Goal: Task Accomplishment & Management: Manage account settings

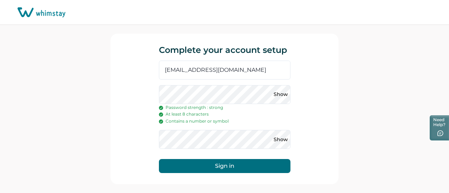
click at [220, 165] on button "Sign in" at bounding box center [225, 166] width 132 height 14
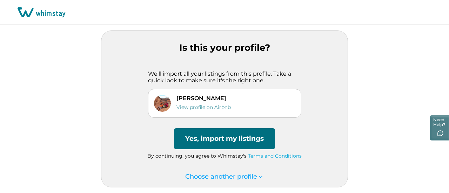
click at [206, 137] on button "Yes, import my listings" at bounding box center [224, 139] width 101 height 21
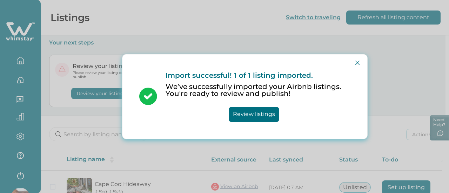
click at [247, 111] on button "Review listings" at bounding box center [254, 114] width 51 height 15
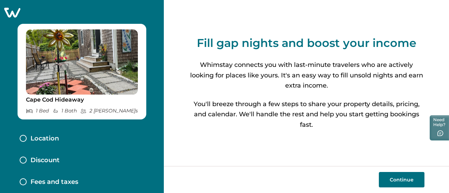
click at [393, 177] on button "Continue" at bounding box center [402, 179] width 46 height 15
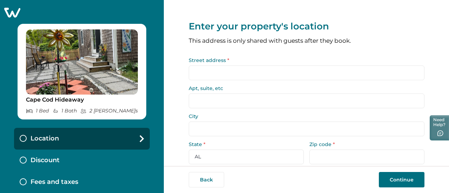
click at [225, 71] on input "Street address *" at bounding box center [307, 73] width 236 height 15
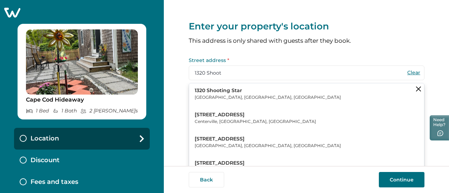
click at [226, 123] on p "Centerville, [GEOGRAPHIC_DATA], [GEOGRAPHIC_DATA]" at bounding box center [255, 121] width 121 height 7
type input "[STREET_ADDRESS][PERSON_NAME]"
type input "Centerville"
select select "MA"
type input "02632"
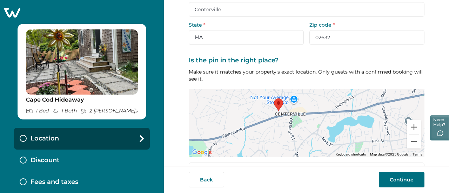
scroll to position [140, 0]
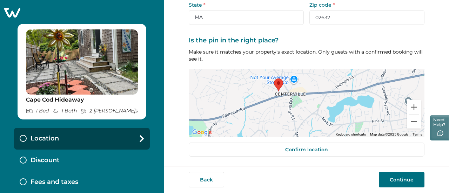
click at [396, 181] on button "Continue" at bounding box center [402, 179] width 46 height 15
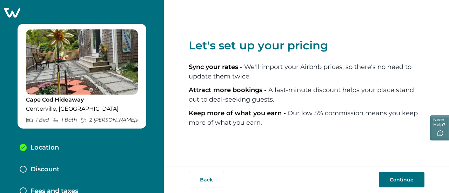
click at [391, 178] on button "Continue" at bounding box center [402, 179] width 46 height 15
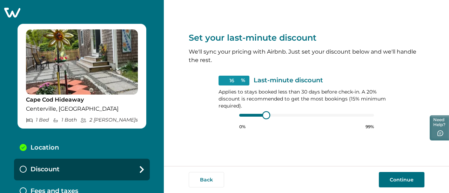
type input "15"
click at [256, 116] on div at bounding box center [306, 116] width 135 height 6
click at [403, 180] on button "Continue" at bounding box center [402, 179] width 46 height 15
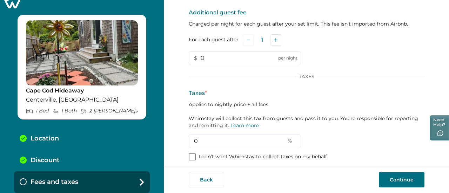
scroll to position [87, 0]
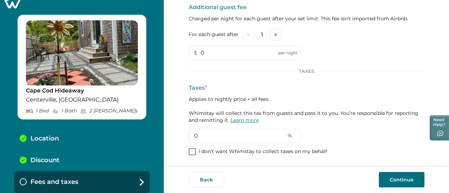
click at [244, 120] on link "Learn more" at bounding box center [245, 120] width 28 height 6
click at [220, 139] on input "0" at bounding box center [245, 136] width 112 height 14
type input "14.45"
click at [357, 130] on div "Taxes * Applies to nightly price + all fees. Whimstay will collect this tax fro…" at bounding box center [307, 113] width 236 height 59
click at [400, 176] on button "Continue" at bounding box center [402, 179] width 46 height 15
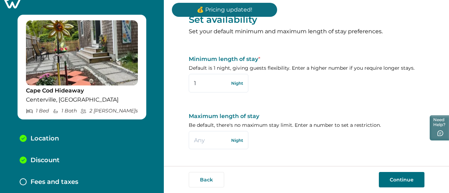
scroll to position [31, 0]
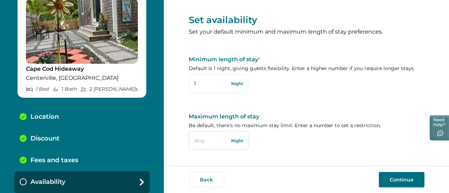
click at [212, 140] on input "text" at bounding box center [219, 141] width 60 height 18
type input "28"
click at [273, 144] on div "Maximum length of stay Be default, there's no maximum stay limit. Enter a numbe…" at bounding box center [307, 131] width 236 height 37
click at [215, 84] on input "1" at bounding box center [219, 83] width 60 height 18
type input "2"
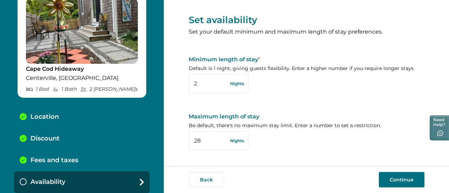
click at [329, 94] on div "Set availability Set your default minimum and maximum length of stay preference…" at bounding box center [307, 80] width 236 height 173
click at [397, 182] on button "Continue" at bounding box center [402, 179] width 46 height 15
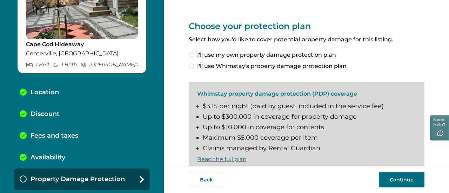
scroll to position [22, 0]
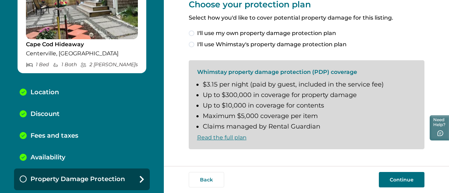
click at [190, 42] on span at bounding box center [192, 45] width 6 height 6
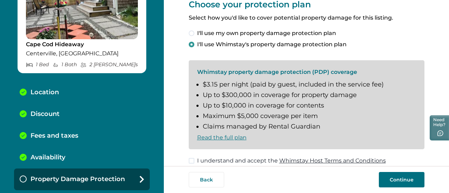
scroll to position [30, 0]
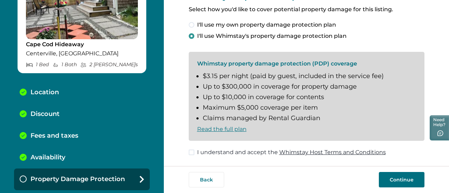
click at [191, 152] on span at bounding box center [192, 153] width 6 height 6
click at [403, 180] on button "Continue" at bounding box center [402, 179] width 46 height 15
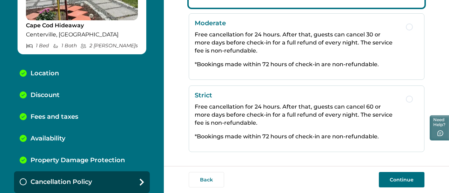
scroll to position [76, 0]
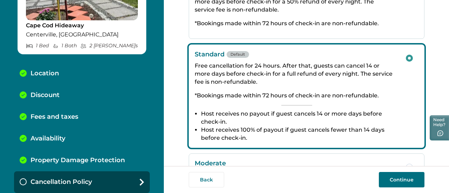
drag, startPoint x: 449, startPoint y: 66, endPoint x: 449, endPoint y: 99, distance: 33.0
click at [449, 99] on div "Choose your cancellation policy Partial Free cancellation for 24 hours. After t…" at bounding box center [306, 83] width 285 height 166
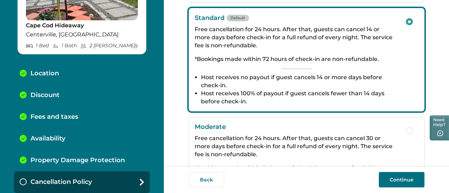
scroll to position [111, 0]
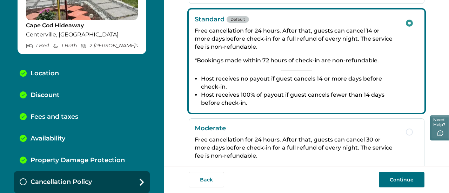
click at [389, 178] on button "Continue" at bounding box center [402, 179] width 46 height 15
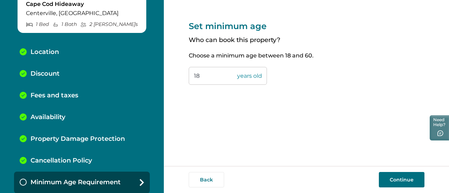
click at [220, 79] on input "18" at bounding box center [228, 76] width 78 height 18
type input "1"
type input "21"
click at [405, 179] on button "Continue" at bounding box center [402, 179] width 46 height 15
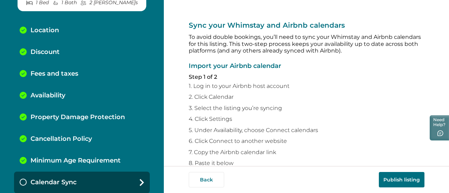
scroll to position [70, 0]
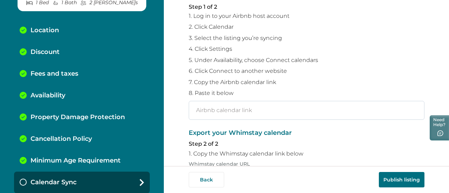
paste input "https://www.airbnb.com/calendar/ical/680922851097419592.ics?s=a5ac8d7b0413e38d2…"
type input "https://www.airbnb.com/calendar/ical/680922851097419592.ics?s=a5ac8d7b0413e38d2…"
click at [351, 132] on p "Export your Whimstay calendar" at bounding box center [307, 133] width 236 height 7
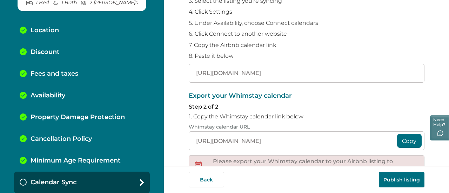
scroll to position [140, 0]
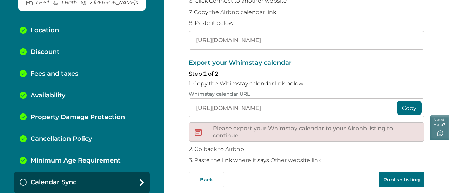
click at [410, 111] on button "Copy" at bounding box center [409, 108] width 25 height 14
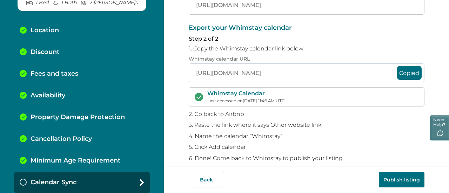
scroll to position [185, 0]
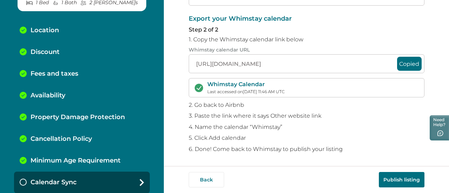
click at [397, 182] on button "Publish listing" at bounding box center [402, 179] width 46 height 15
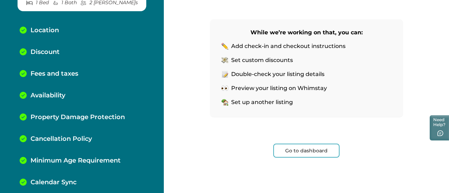
scroll to position [147, 0]
click at [300, 147] on button "Go to dashboard" at bounding box center [307, 150] width 66 height 14
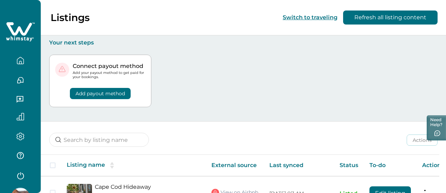
click at [19, 63] on icon "button" at bounding box center [21, 61] width 8 height 8
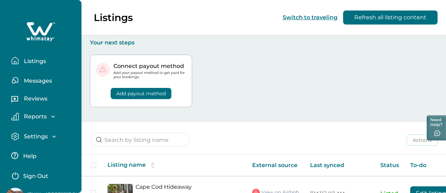
click at [40, 81] on p "Messages" at bounding box center [37, 81] width 30 height 7
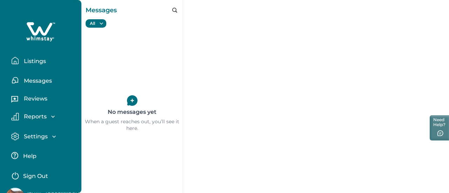
click at [39, 134] on p "Settings" at bounding box center [35, 136] width 26 height 7
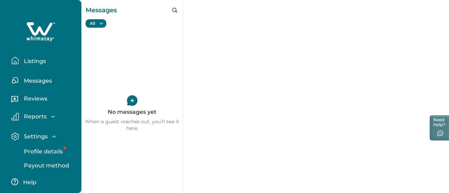
click at [37, 152] on p "Profile details" at bounding box center [42, 152] width 41 height 7
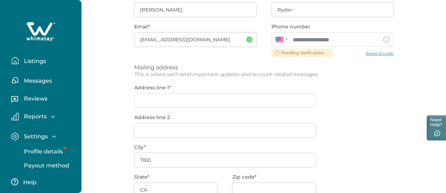
scroll to position [105, 0]
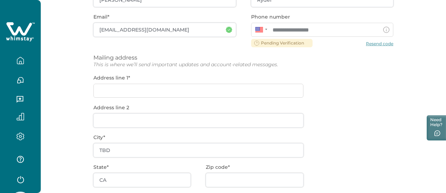
click at [184, 93] on div "**********" at bounding box center [243, 119] width 300 height 289
click at [183, 92] on div "**********" at bounding box center [243, 119] width 300 height 289
click at [119, 90] on div "**********" at bounding box center [243, 119] width 300 height 289
click at [362, 42] on div "**********" at bounding box center [243, 119] width 300 height 289
click at [133, 87] on div "**********" at bounding box center [243, 119] width 300 height 289
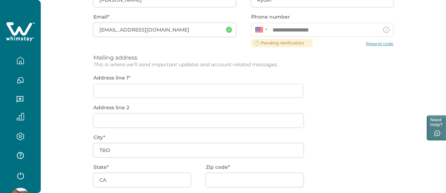
click at [279, 43] on div "**********" at bounding box center [243, 119] width 300 height 289
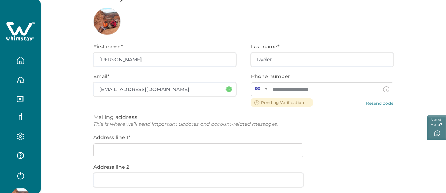
scroll to position [0, 0]
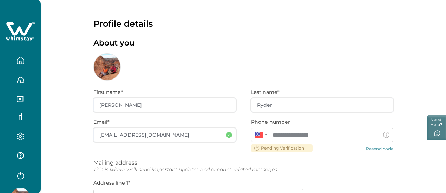
click at [389, 131] on div "**********" at bounding box center [243, 185] width 405 height 370
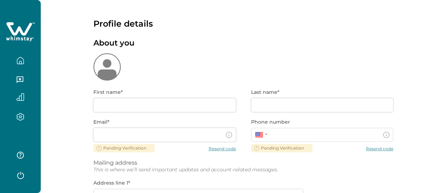
type input "[PERSON_NAME]"
type input "Ryder"
type input "[EMAIL_ADDRESS][DOMAIN_NAME]"
type input "TBD"
type input "CA"
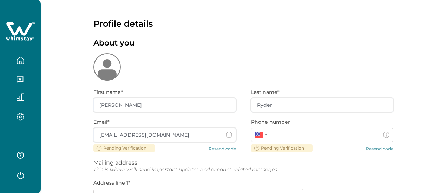
type input "**********"
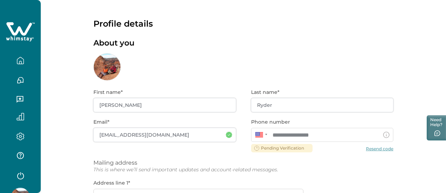
scroll to position [35, 0]
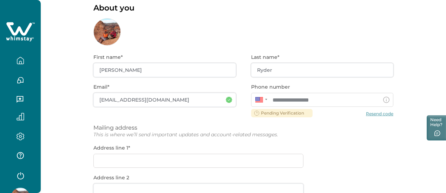
click at [193, 102] on div "**********" at bounding box center [243, 190] width 300 height 289
click at [169, 157] on div "**********" at bounding box center [243, 190] width 300 height 289
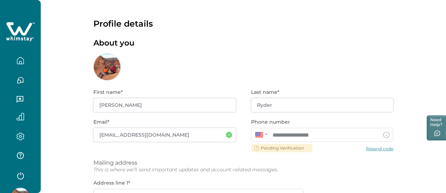
scroll to position [177, 0]
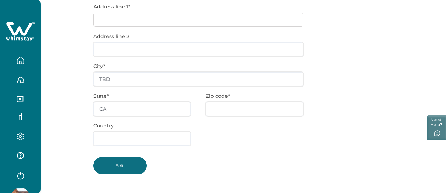
click at [136, 167] on button "Edit" at bounding box center [119, 166] width 53 height 18
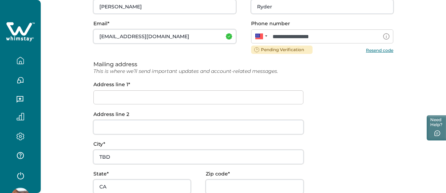
scroll to position [71, 0]
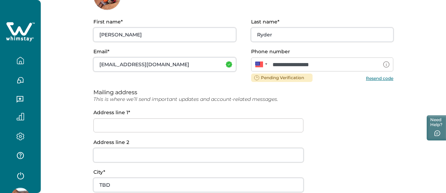
click at [366, 77] on button "Resend code" at bounding box center [379, 77] width 27 height 5
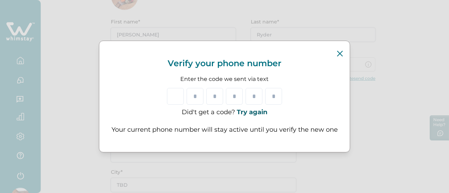
type input "*"
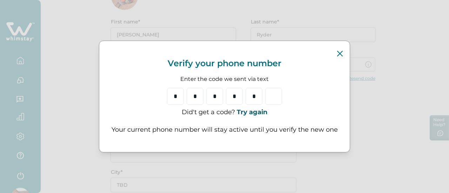
type input "*"
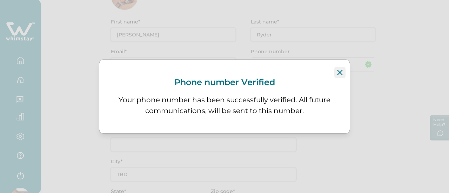
click at [343, 73] on button "Close" at bounding box center [340, 72] width 11 height 11
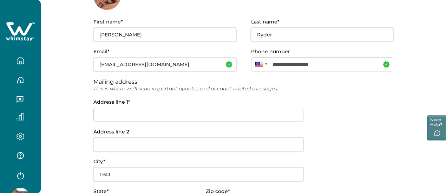
click at [211, 111] on input at bounding box center [198, 115] width 210 height 14
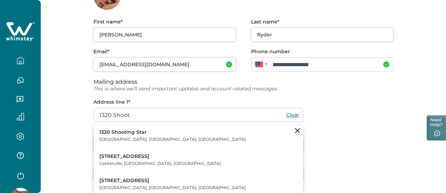
click at [184, 158] on button "[STREET_ADDRESS]" at bounding box center [198, 160] width 209 height 21
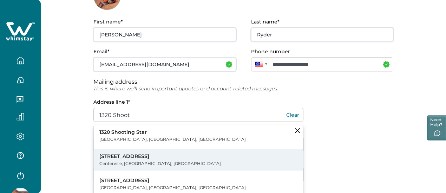
type input "[STREET_ADDRESS][PERSON_NAME]"
type input "Centerville"
type input "MA"
type input "02632"
type input "[GEOGRAPHIC_DATA]"
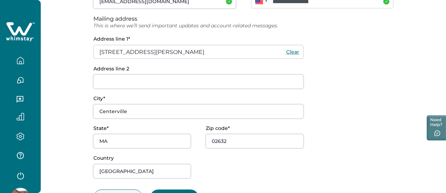
scroll to position [165, 0]
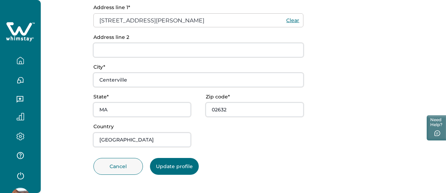
click at [190, 165] on button "Update profile" at bounding box center [174, 166] width 49 height 17
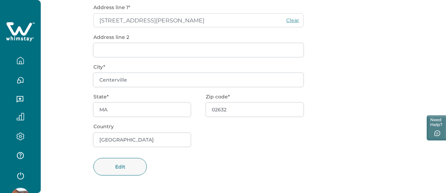
click at [327, 118] on div "**********" at bounding box center [243, 54] width 300 height 279
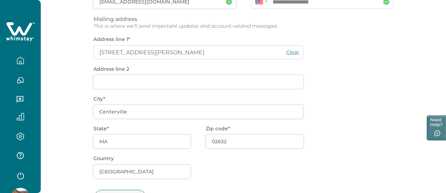
scroll to position [166, 0]
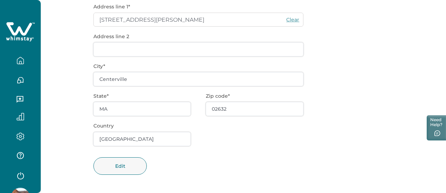
click at [20, 62] on icon "button" at bounding box center [21, 61] width 8 height 8
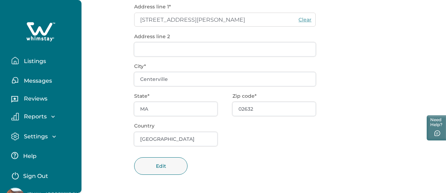
click at [29, 78] on p "Messages" at bounding box center [37, 81] width 30 height 7
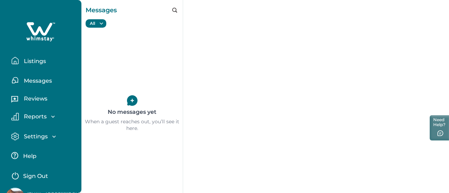
click at [37, 65] on button "Listings" at bounding box center [43, 61] width 65 height 14
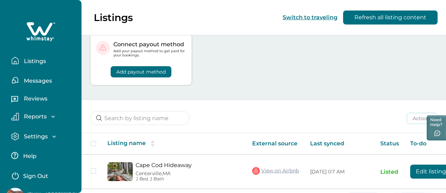
scroll to position [42, 0]
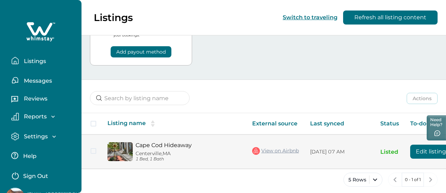
click at [159, 143] on div "[GEOGRAPHIC_DATA], [GEOGRAPHIC_DATA] 1 Bed, 1 Bath" at bounding box center [187, 152] width 108 height 20
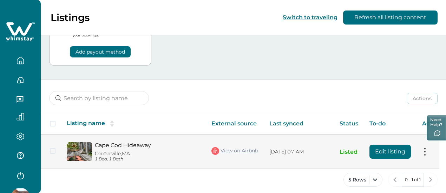
click at [161, 144] on div "[GEOGRAPHIC_DATA], [GEOGRAPHIC_DATA] 1 Bed, 1 Bath" at bounding box center [146, 152] width 108 height 20
click at [390, 147] on button "Edit listing" at bounding box center [389, 152] width 41 height 14
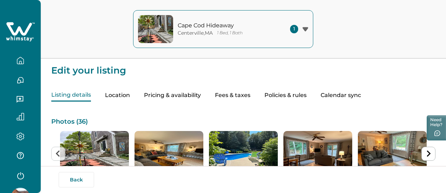
click at [307, 97] on button "Policies & rules" at bounding box center [285, 96] width 42 height 12
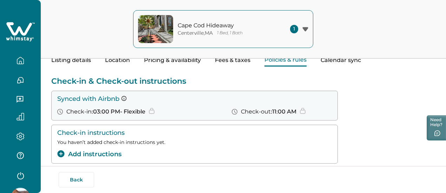
scroll to position [70, 0]
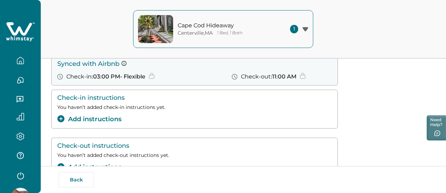
click at [153, 75] on div "Synced with Airbnb Check-in : 03:00 PM - Flexible Check-out : 11:00 AM" at bounding box center [195, 70] width 276 height 20
click at [180, 100] on p "Check-in instructions" at bounding box center [194, 97] width 275 height 7
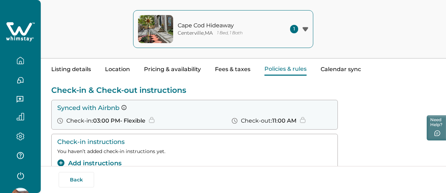
scroll to position [0, 0]
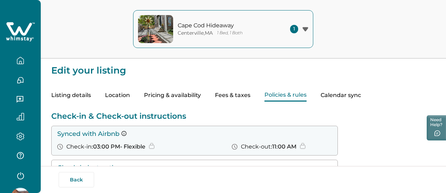
click at [80, 94] on button "Listing details" at bounding box center [71, 96] width 40 height 12
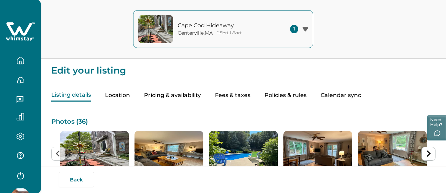
click at [130, 94] on button "Location" at bounding box center [117, 96] width 25 height 12
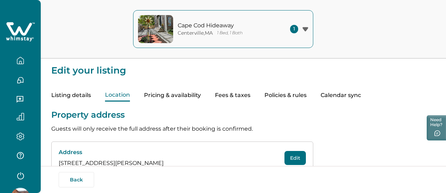
click at [198, 97] on button "Pricing & availability" at bounding box center [172, 96] width 57 height 12
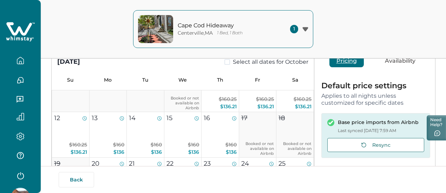
scroll to position [70, 0]
click at [394, 64] on button "Availability" at bounding box center [400, 61] width 45 height 12
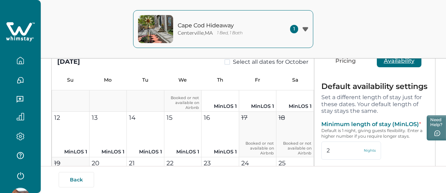
click at [332, 62] on button "Pricing" at bounding box center [345, 61] width 34 height 12
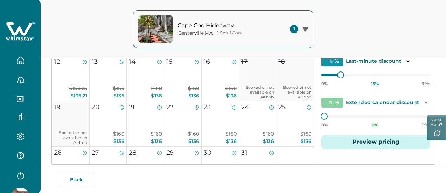
scroll to position [147, 0]
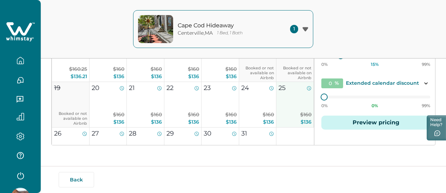
click at [301, 122] on span "$136" at bounding box center [306, 122] width 11 height 6
type input "15"
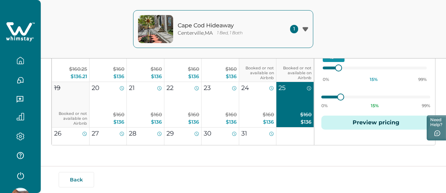
click at [336, 134] on div "Default price settings Applies to all nights unless customized for specific dat…" at bounding box center [375, 44] width 123 height 203
click at [329, 39] on div "[GEOGRAPHIC_DATA] , [GEOGRAPHIC_DATA] 1 Bed, 1 Bath 1 [GEOGRAPHIC_DATA] , [GEOG…" at bounding box center [223, 29] width 446 height 59
click at [80, 29] on div "[GEOGRAPHIC_DATA] , [GEOGRAPHIC_DATA] 1 Bed, 1 Bath 1 [GEOGRAPHIC_DATA] , [GEOG…" at bounding box center [223, 29] width 446 height 59
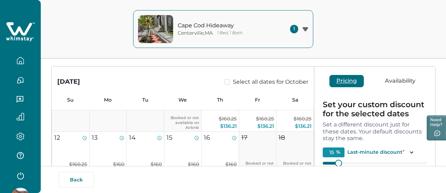
scroll to position [7, 0]
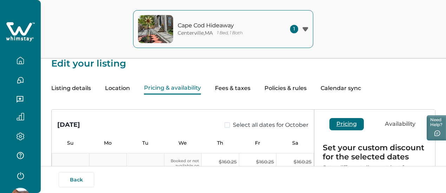
click at [130, 92] on button "Location" at bounding box center [117, 89] width 25 height 12
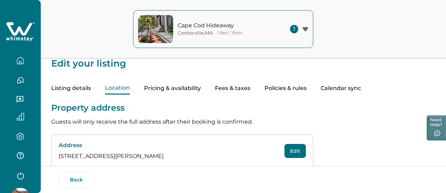
click at [197, 90] on button "Pricing & availability" at bounding box center [172, 89] width 57 height 12
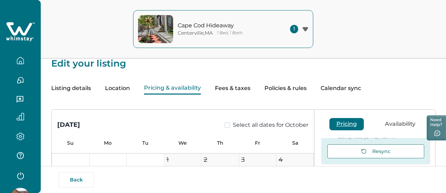
click at [130, 92] on button "Location" at bounding box center [117, 89] width 25 height 12
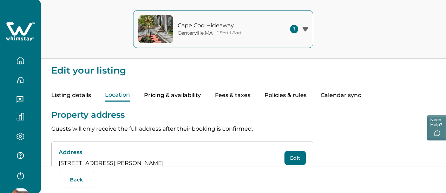
click at [18, 64] on icon "button" at bounding box center [21, 61] width 8 height 8
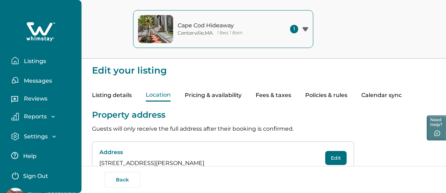
click at [29, 81] on p "Messages" at bounding box center [37, 81] width 30 height 7
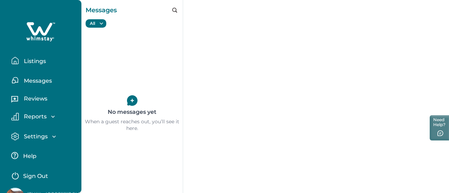
click at [42, 102] on p "Reviews" at bounding box center [35, 99] width 26 height 7
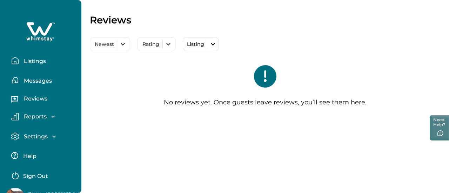
click at [42, 118] on p "Reports" at bounding box center [34, 116] width 25 height 7
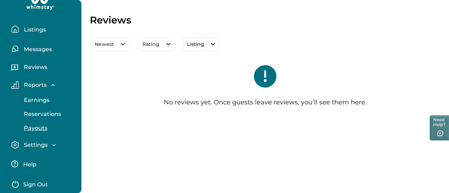
scroll to position [59, 0]
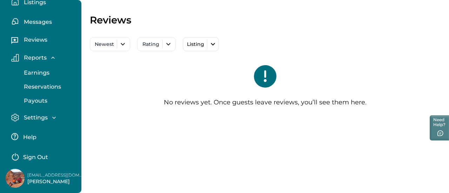
click at [43, 118] on p "Settings" at bounding box center [35, 117] width 26 height 7
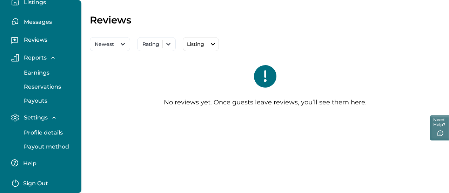
scroll to position [86, 0]
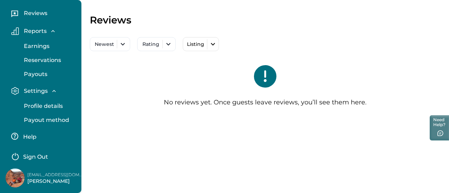
click at [31, 139] on p "Help" at bounding box center [28, 137] width 15 height 7
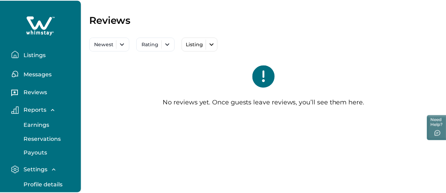
scroll to position [0, 0]
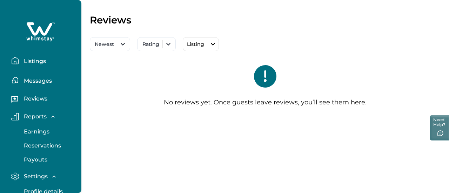
click at [36, 58] on p "Listings" at bounding box center [34, 61] width 24 height 7
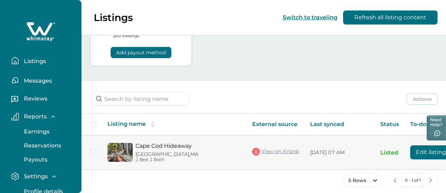
scroll to position [42, 0]
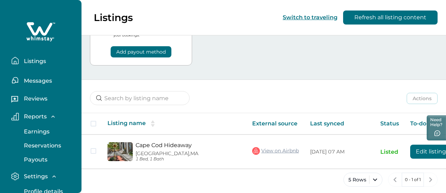
click at [49, 176] on div "Settings" at bounding box center [38, 176] width 39 height 7
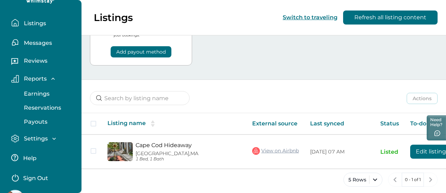
scroll to position [39, 0]
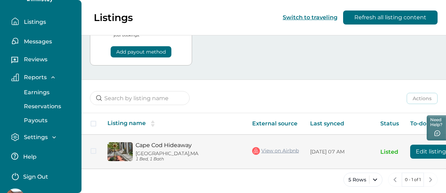
click at [393, 146] on tr "[GEOGRAPHIC_DATA] 1 Bed, 1 Bath View on Airbnb [DATE] 07 AM Listed Edit listing…" at bounding box center [285, 152] width 409 height 34
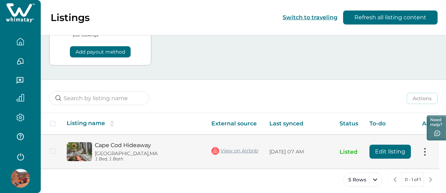
scroll to position [19, 0]
click at [428, 146] on td "Actions View listing on Whimstay Unlist listing View listing details" at bounding box center [432, 152] width 33 height 34
drag, startPoint x: 428, startPoint y: 146, endPoint x: 424, endPoint y: 147, distance: 3.9
click at [426, 146] on td "Actions View listing on Whimstay Unlist listing View listing details" at bounding box center [432, 152] width 33 height 34
click at [424, 149] on button at bounding box center [425, 152] width 6 height 7
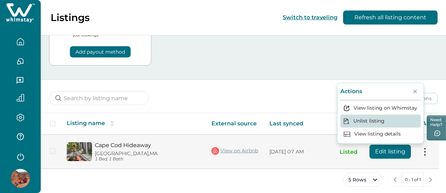
click at [388, 118] on button "Unlist listing" at bounding box center [380, 121] width 80 height 13
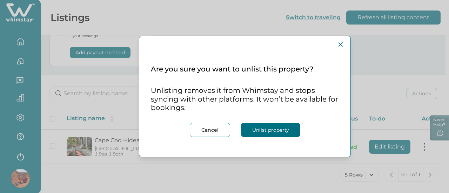
click at [271, 127] on button "Unlist property" at bounding box center [270, 130] width 59 height 14
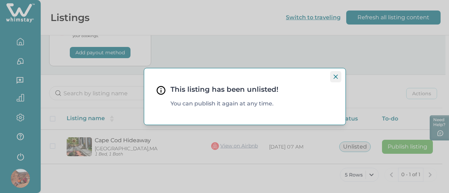
click at [336, 74] on button "Close" at bounding box center [335, 76] width 11 height 11
